Goal: Information Seeking & Learning: Check status

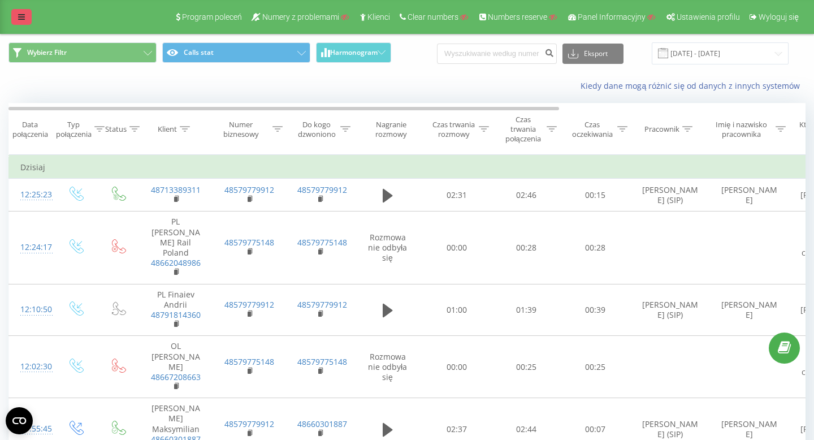
click at [21, 14] on icon at bounding box center [21, 17] width 7 height 8
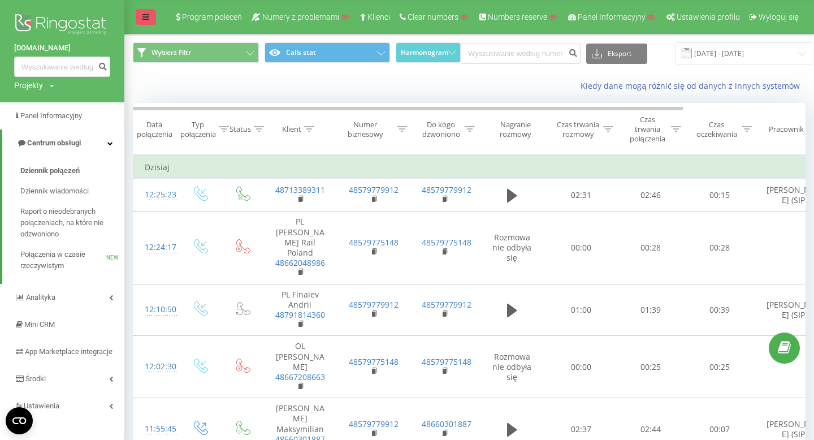
click at [142, 15] on icon at bounding box center [145, 17] width 7 height 8
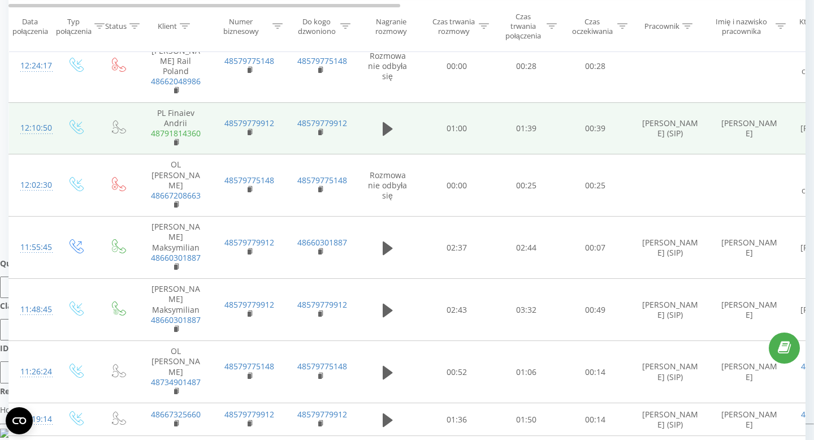
scroll to position [184, 0]
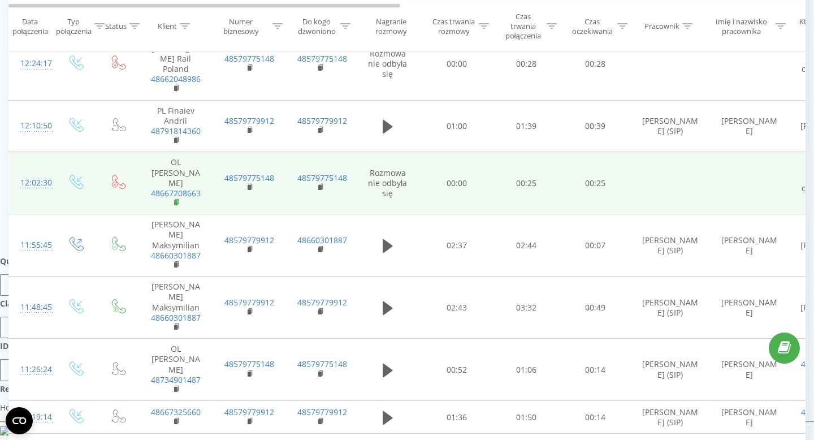
click at [179, 198] on icon at bounding box center [177, 202] width 6 height 8
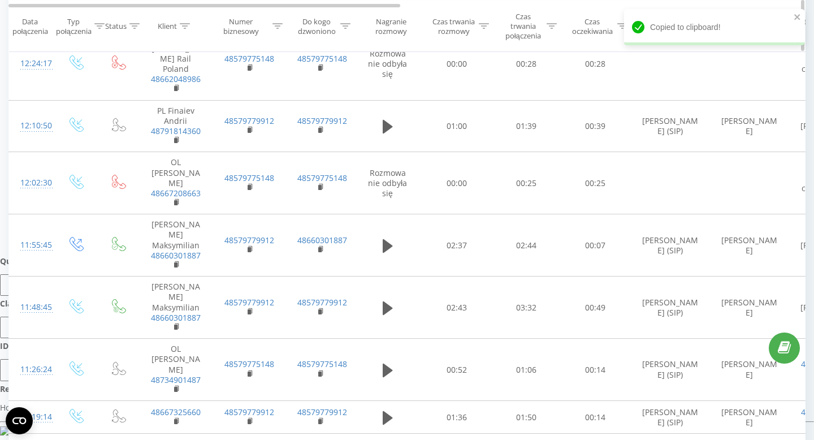
click at [176, 28] on div "Klient" at bounding box center [167, 26] width 19 height 10
click at [169, 112] on input "text" at bounding box center [175, 112] width 99 height 20
paste input "48667208663"
type input "48667208663"
click button "OK" at bounding box center [200, 134] width 48 height 14
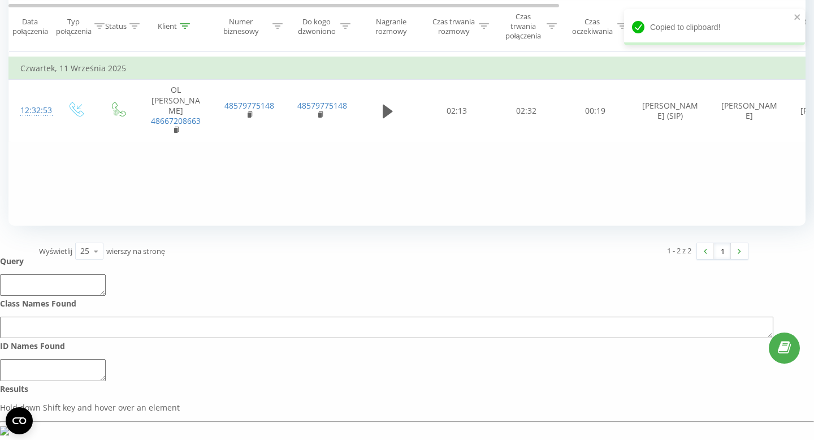
scroll to position [12, 0]
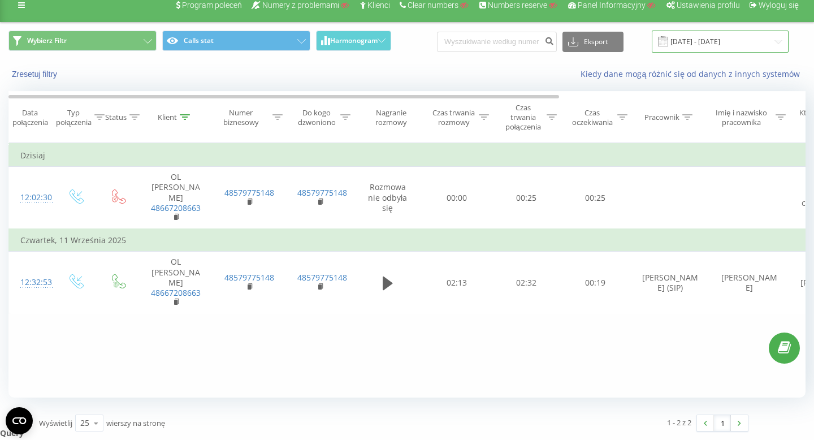
click at [733, 40] on input "[DATE] - [DATE]" at bounding box center [719, 42] width 137 height 22
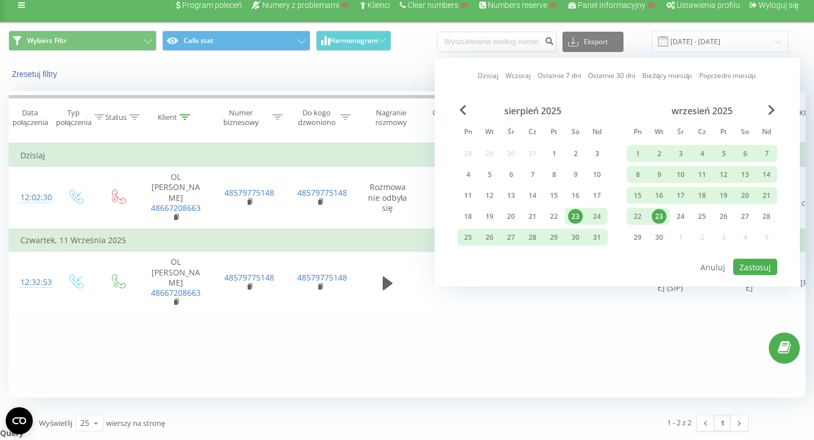
click at [458, 107] on div "sierpień 2025" at bounding box center [532, 110] width 150 height 11
click at [460, 111] on span "Previous Month" at bounding box center [462, 110] width 7 height 10
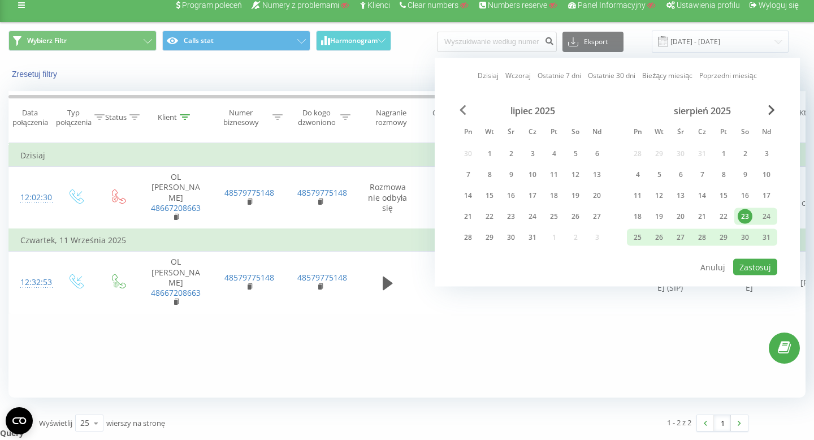
click at [460, 111] on span "Previous Month" at bounding box center [462, 110] width 7 height 10
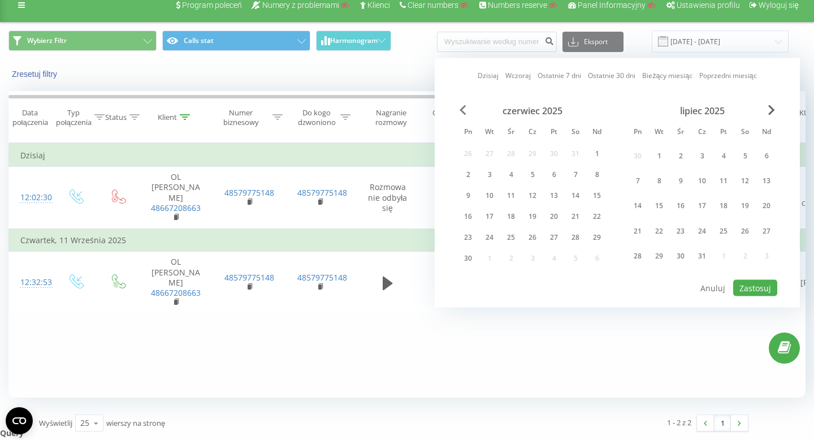
click at [460, 111] on span "Previous Month" at bounding box center [462, 110] width 7 height 10
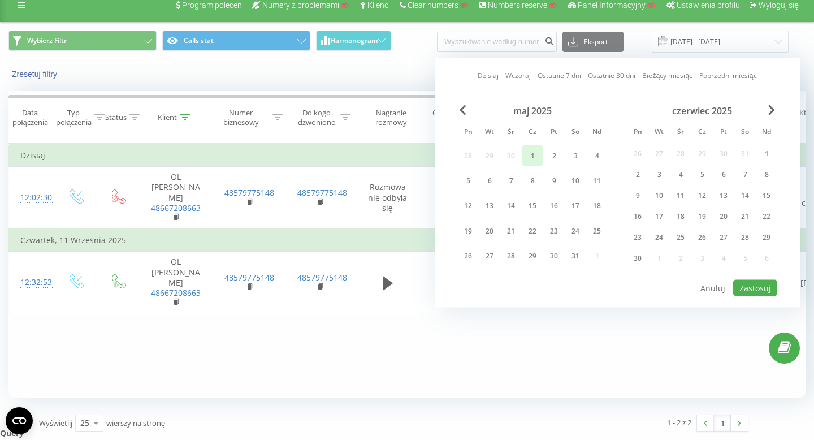
click at [531, 149] on div "1" at bounding box center [532, 155] width 15 height 15
click at [771, 110] on span "Next Month" at bounding box center [771, 110] width 7 height 10
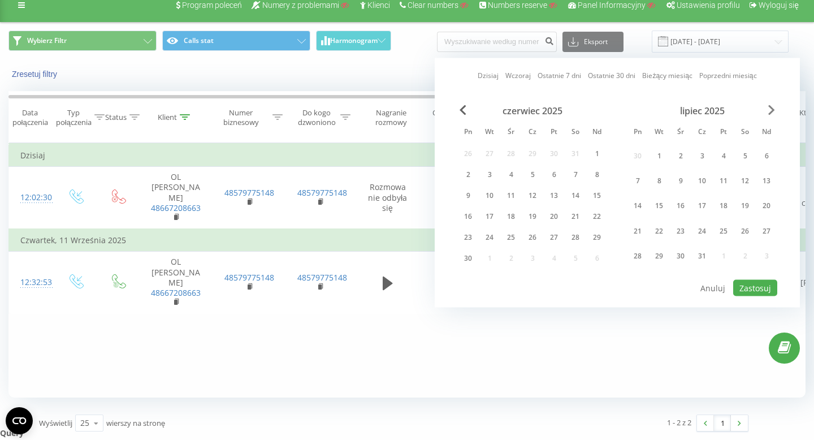
click at [771, 110] on span "Next Month" at bounding box center [771, 110] width 7 height 10
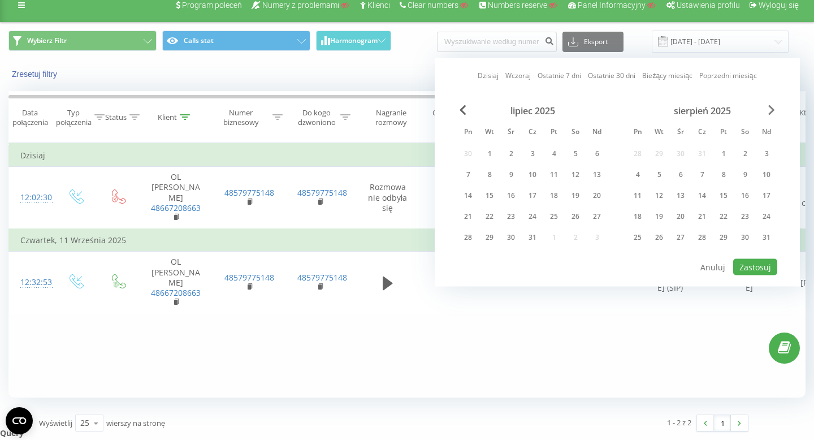
click at [771, 110] on span "Next Month" at bounding box center [771, 110] width 7 height 10
click at [660, 236] on div "30" at bounding box center [658, 237] width 15 height 15
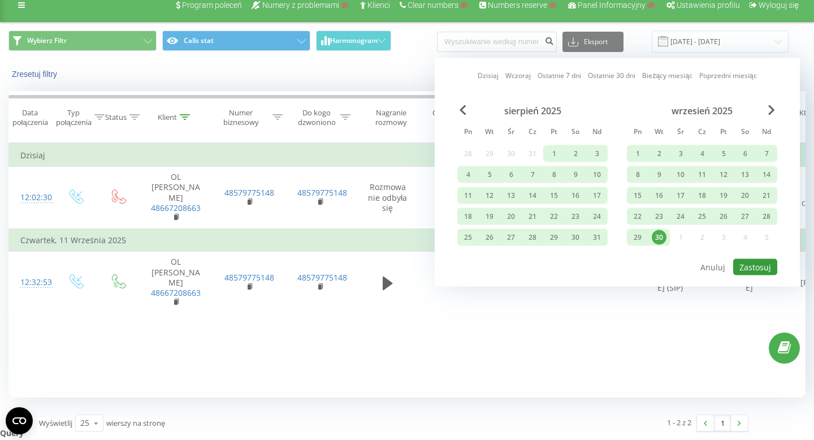
click at [759, 272] on button "Zastosuj" at bounding box center [755, 267] width 44 height 16
type input "[DATE] - [DATE]"
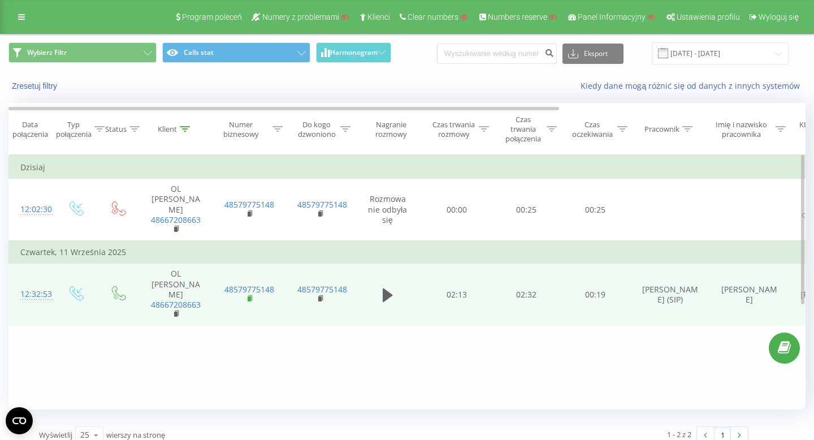
click at [247, 296] on rect at bounding box center [248, 298] width 3 height 5
